Goal: Task Accomplishment & Management: Manage account settings

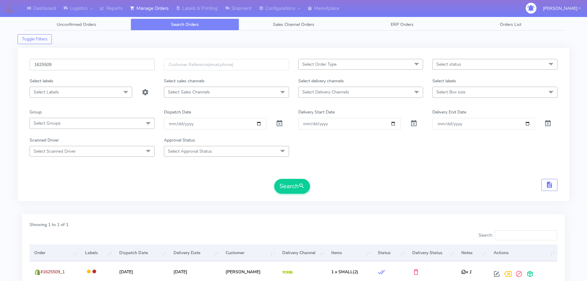
click at [127, 67] on input "1625509" at bounding box center [92, 64] width 125 height 11
paste input "4618"
click at [274, 179] on button "Search" at bounding box center [292, 186] width 36 height 15
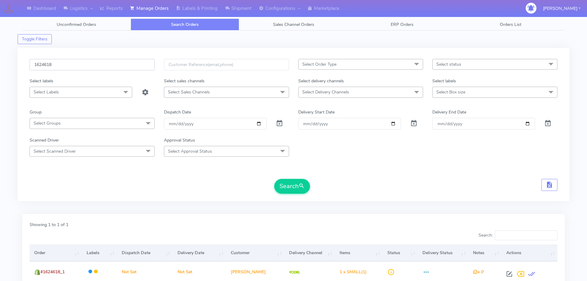
click at [112, 68] on input "1624618" at bounding box center [92, 64] width 125 height 11
paste input "15010"
type input "1615010"
click at [274, 179] on button "Search" at bounding box center [292, 186] width 36 height 15
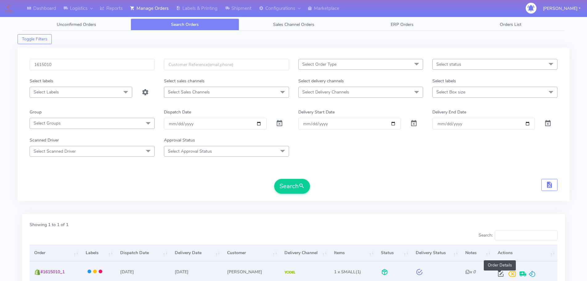
click at [500, 274] on span at bounding box center [500, 275] width 11 height 6
select select "5"
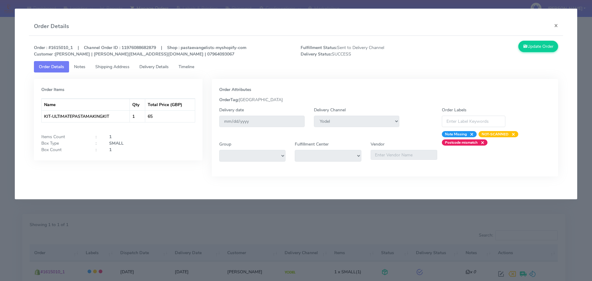
click at [162, 69] on span "Delivery Details" at bounding box center [153, 67] width 29 height 6
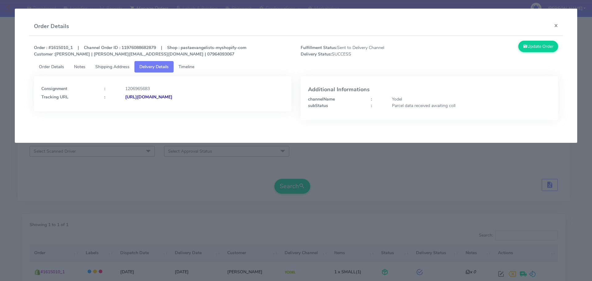
click at [47, 64] on span "Order Details" at bounding box center [51, 67] width 25 height 6
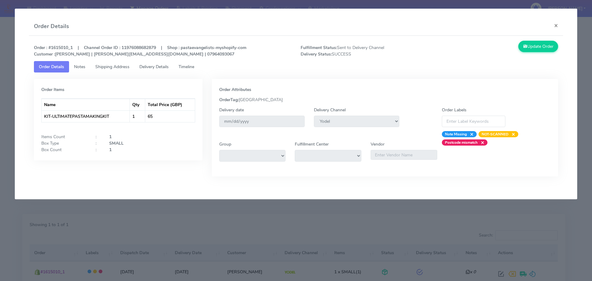
click at [245, 201] on modal-container "Order Details × Order : #1615010_1 | Channel Order ID : 11976088682879 | Shop :…" at bounding box center [296, 140] width 592 height 281
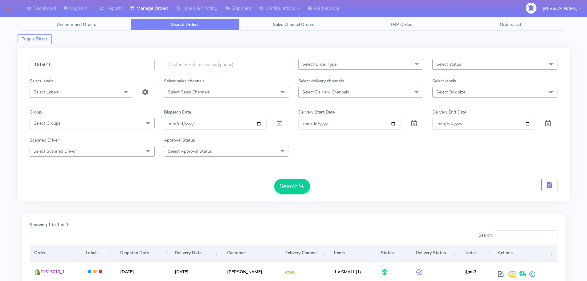
click at [128, 62] on input "1615010" at bounding box center [92, 64] width 125 height 11
paste input "8636"
click at [274, 179] on button "Search" at bounding box center [292, 186] width 36 height 15
click at [128, 63] on input "1618636" at bounding box center [92, 64] width 125 height 11
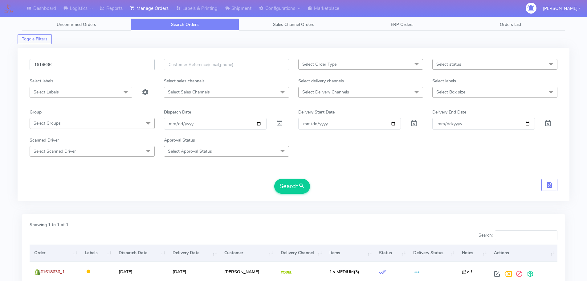
click at [128, 63] on input "1618636" at bounding box center [92, 64] width 125 height 11
paste input "21115"
type input "1621115"
click at [274, 179] on button "Search" at bounding box center [292, 186] width 36 height 15
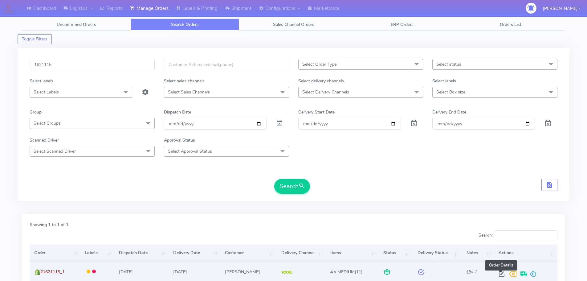
click at [501, 275] on span at bounding box center [501, 275] width 11 height 6
select select "5"
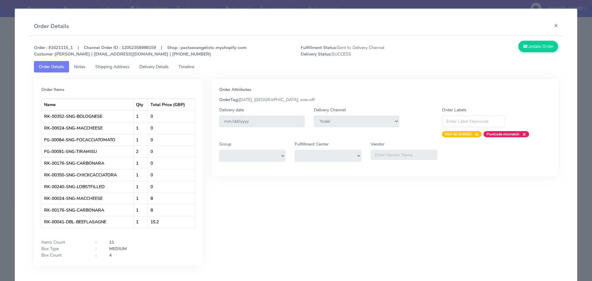
click at [160, 63] on link "Delivery Details" at bounding box center [153, 66] width 39 height 11
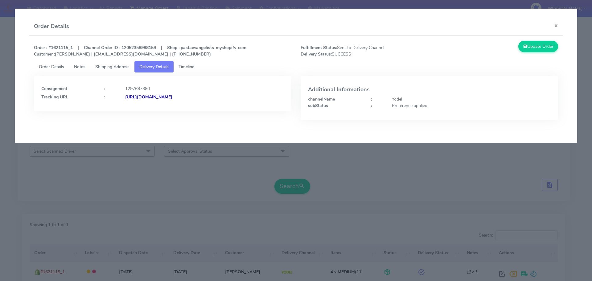
click at [96, 180] on modal-container "Order Details × Order : #1621115_1 | Channel Order ID : 12052358988159 | Shop :…" at bounding box center [296, 140] width 592 height 281
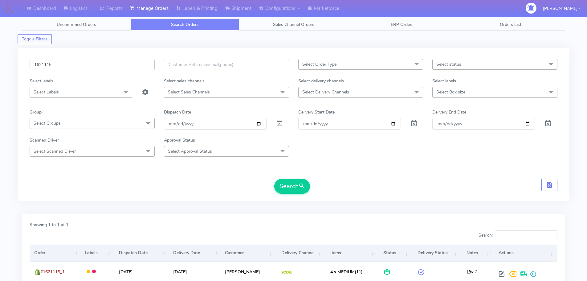
click at [108, 62] on input "1621115" at bounding box center [92, 64] width 125 height 11
paste input "4929"
type input "1624929"
click at [274, 179] on button "Search" at bounding box center [292, 186] width 36 height 15
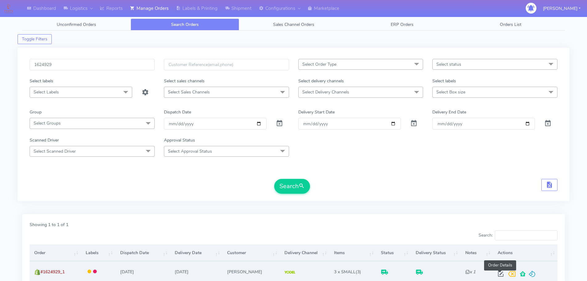
click at [498, 272] on span at bounding box center [500, 275] width 11 height 6
select select "5"
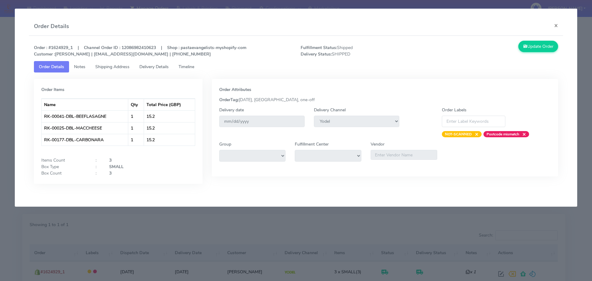
click at [153, 68] on span "Delivery Details" at bounding box center [153, 67] width 29 height 6
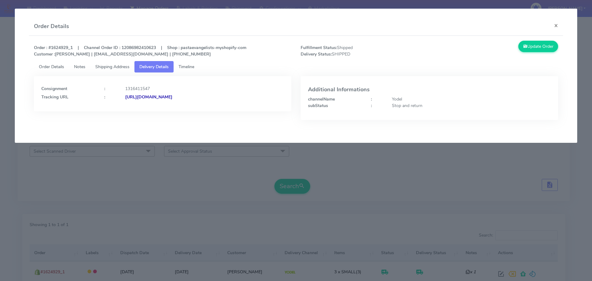
click at [227, 184] on modal-container "Order Details × Order : #1624929_1 | Channel Order ID : 12086982410623 | Shop :…" at bounding box center [296, 140] width 592 height 281
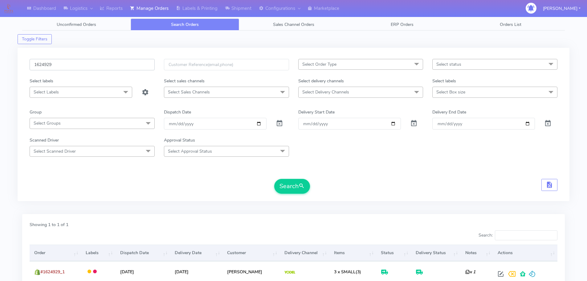
click at [136, 64] on input "1624929" at bounding box center [92, 64] width 125 height 11
click at [135, 64] on input "1624929" at bounding box center [92, 64] width 125 height 11
paste input "068"
type input "1620689"
click at [274, 179] on button "Search" at bounding box center [292, 186] width 36 height 15
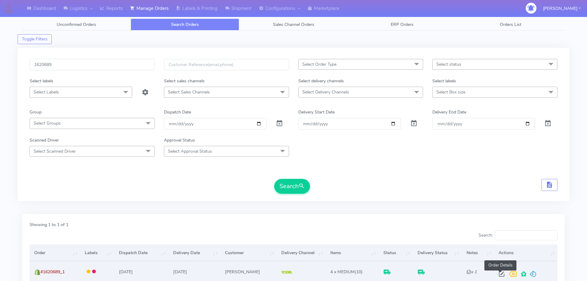
click at [501, 276] on span at bounding box center [501, 275] width 11 height 6
select select "5"
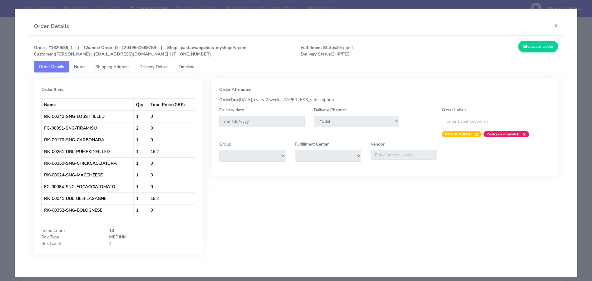
click at [145, 72] on link "Delivery Details" at bounding box center [153, 66] width 39 height 11
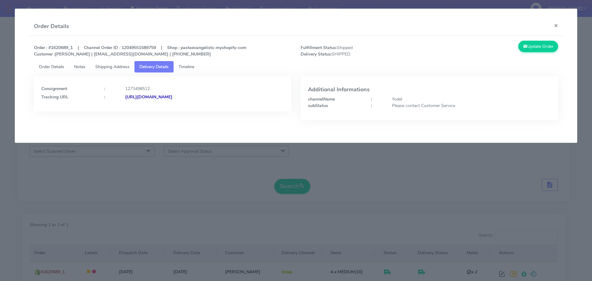
drag, startPoint x: 178, startPoint y: 170, endPoint x: 180, endPoint y: 96, distance: 73.7
click at [178, 169] on modal-container "Order Details × Order : #1620689_1 | Channel Order ID : 12049551589759 | Shop :…" at bounding box center [296, 140] width 592 height 281
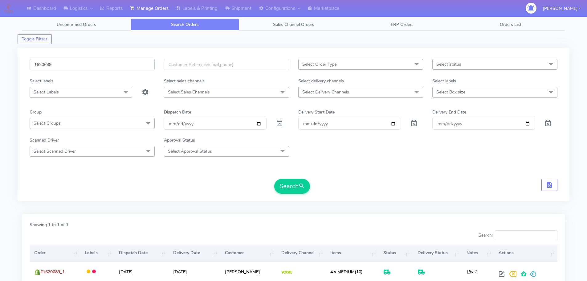
click at [134, 60] on input "1620689" at bounding box center [92, 64] width 125 height 11
paste input "4135"
click at [274, 179] on button "Search" at bounding box center [292, 186] width 36 height 15
click at [454, 162] on form "1624135 Select Order Type Select All MEALS ATAVI One Off Pasta Club Gift Kit Ev…" at bounding box center [294, 126] width 528 height 135
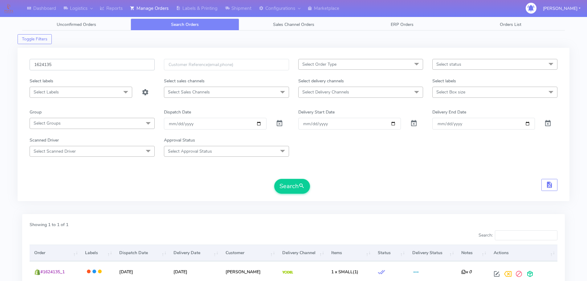
click at [123, 65] on input "1624135" at bounding box center [92, 64] width 125 height 11
paste input "2"
type input "1624132"
click at [274, 179] on button "Search" at bounding box center [292, 186] width 36 height 15
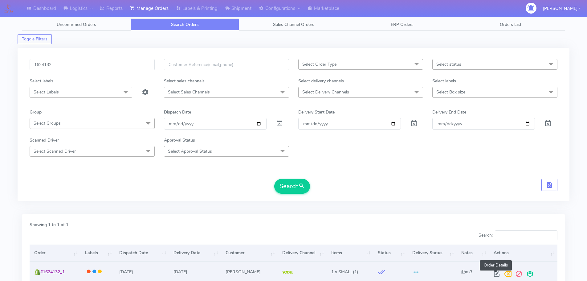
click at [495, 274] on span at bounding box center [496, 275] width 11 height 6
select select "5"
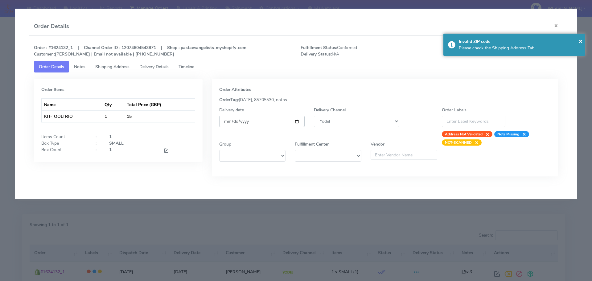
click at [297, 121] on input "[DATE]" at bounding box center [261, 121] width 85 height 11
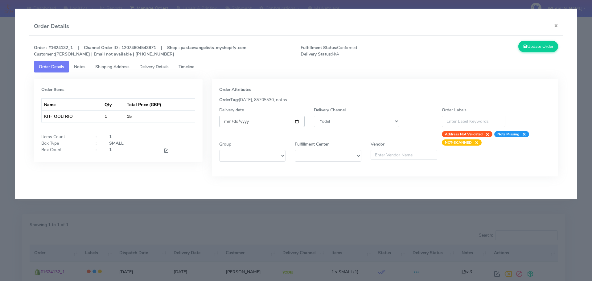
type input "[DATE]"
click at [194, 68] on span "Timeline" at bounding box center [186, 67] width 16 height 6
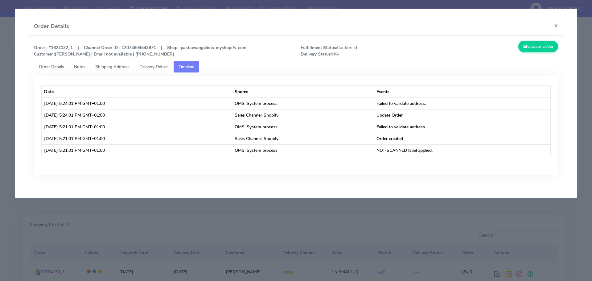
click at [117, 70] on link "Shipping Address" at bounding box center [112, 66] width 44 height 11
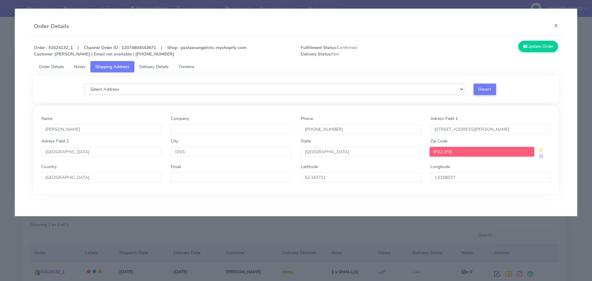
click at [216, 89] on select "Select Address" at bounding box center [274, 89] width 380 height 11
click at [210, 89] on select "Select Address" at bounding box center [274, 89] width 380 height 11
click at [459, 133] on input "[STREET_ADDRESS][PERSON_NAME]" at bounding box center [490, 129] width 121 height 10
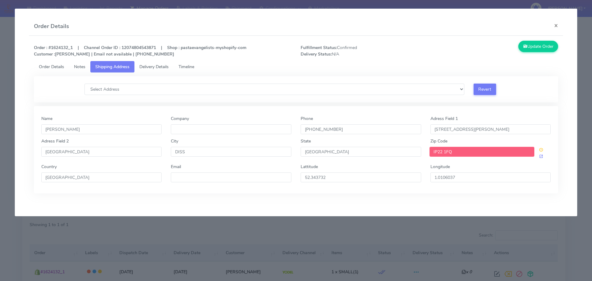
click at [452, 153] on input "IP22 1FQ" at bounding box center [481, 152] width 105 height 10
drag, startPoint x: 57, startPoint y: 59, endPoint x: 55, endPoint y: 63, distance: 5.3
click at [55, 61] on div "Order : #1624132_1 | Channel Order ID : 12074804543871 | Shop : pastaevangelist…" at bounding box center [296, 51] width 534 height 20
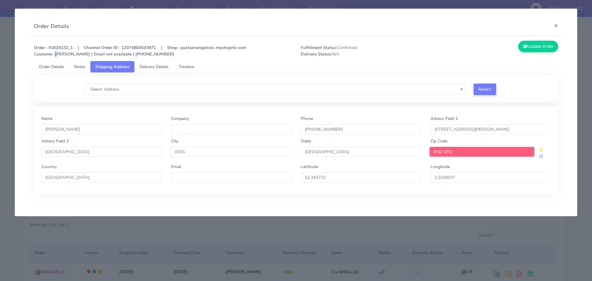
click at [55, 63] on link "Order Details" at bounding box center [51, 66] width 35 height 11
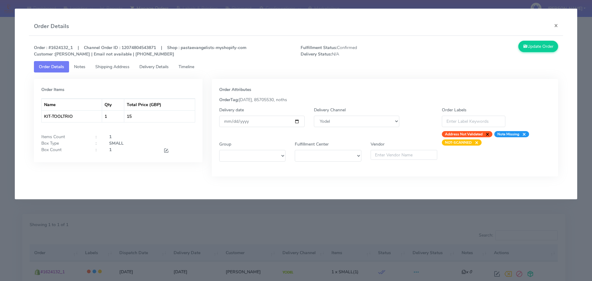
click at [488, 133] on span "×" at bounding box center [485, 134] width 7 height 6
click at [524, 44] on icon at bounding box center [525, 46] width 4 height 6
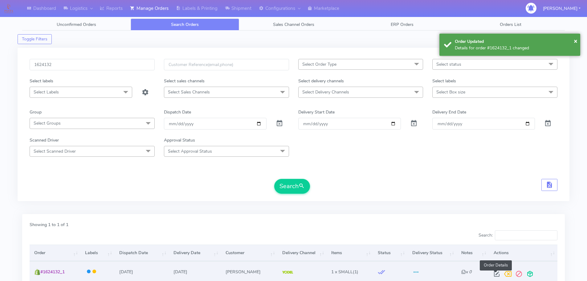
click at [495, 272] on span at bounding box center [496, 275] width 11 height 6
select select "5"
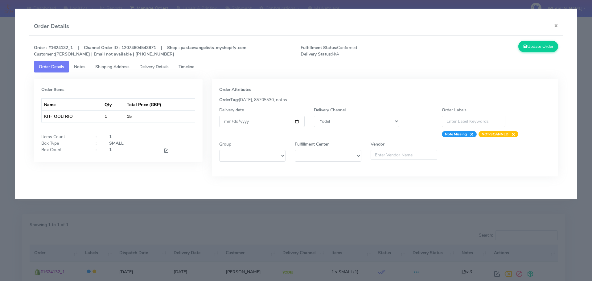
click at [185, 65] on span "Timeline" at bounding box center [186, 67] width 16 height 6
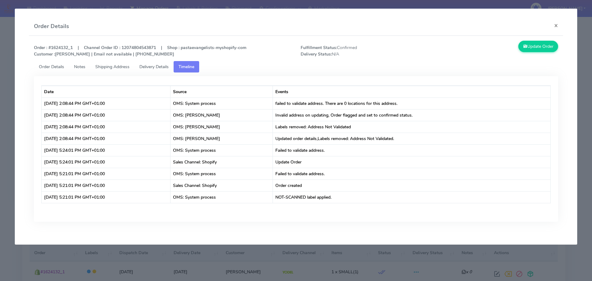
click at [114, 64] on span "Shipping Address" at bounding box center [112, 67] width 34 height 6
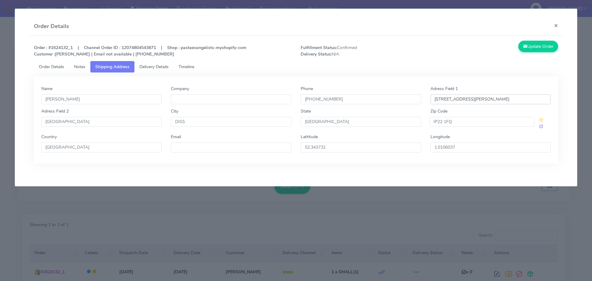
click at [475, 98] on input "[STREET_ADDRESS][PERSON_NAME]" at bounding box center [490, 99] width 121 height 10
type input "[STREET_ADDRESS][PERSON_NAME]"
click at [46, 121] on input "[GEOGRAPHIC_DATA]" at bounding box center [101, 122] width 121 height 10
paste input "Botesdale"
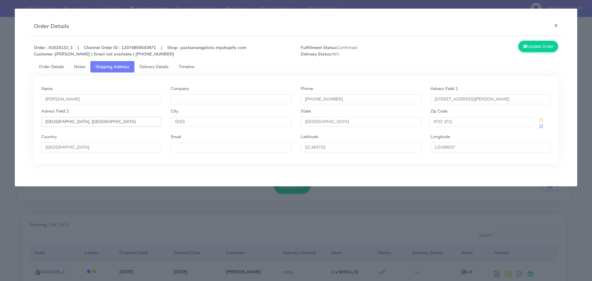
type input "[GEOGRAPHIC_DATA], [GEOGRAPHIC_DATA]"
click at [43, 63] on link "Order Details" at bounding box center [51, 66] width 35 height 11
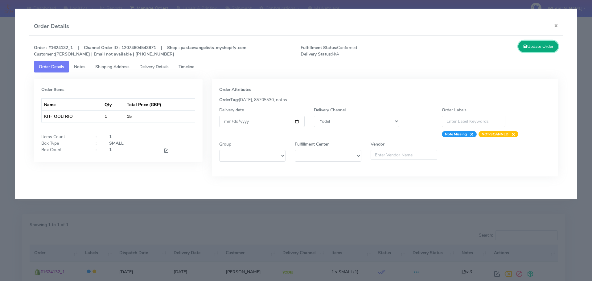
click at [528, 43] on button "Update Order" at bounding box center [538, 46] width 40 height 11
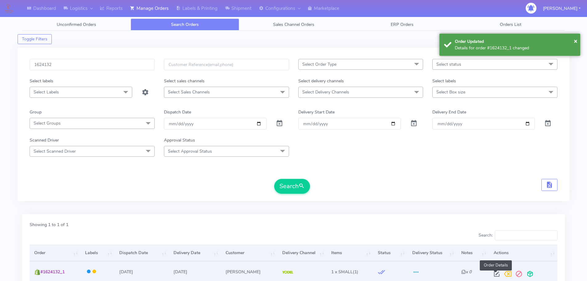
click at [496, 272] on span at bounding box center [496, 275] width 11 height 6
select select "5"
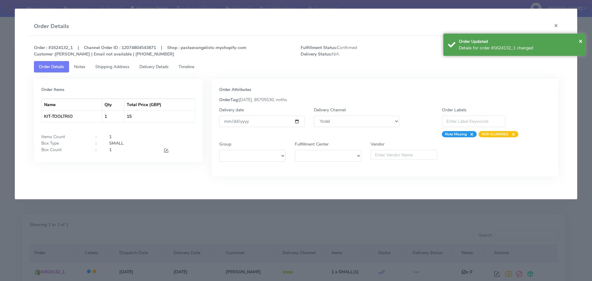
click at [189, 68] on span "Timeline" at bounding box center [186, 67] width 16 height 6
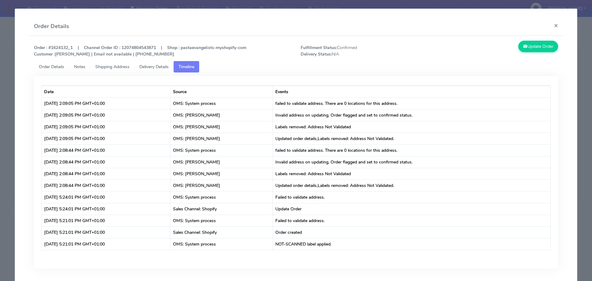
click at [11, 89] on modal-container "Order Details × Order : #1624132_1 | Channel Order ID : 12074804543871 | Shop :…" at bounding box center [296, 140] width 592 height 281
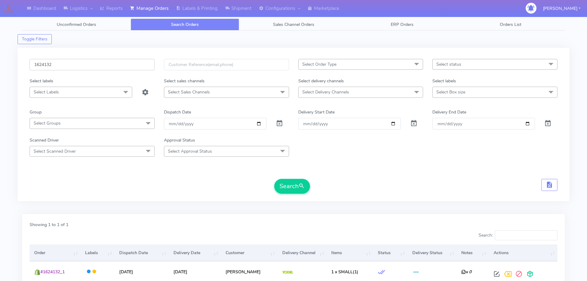
click at [108, 65] on input "1624132" at bounding box center [92, 64] width 125 height 11
paste input "5635"
type input "1625635"
click at [274, 179] on button "Search" at bounding box center [292, 186] width 36 height 15
